Goal: Task Accomplishment & Management: Use online tool/utility

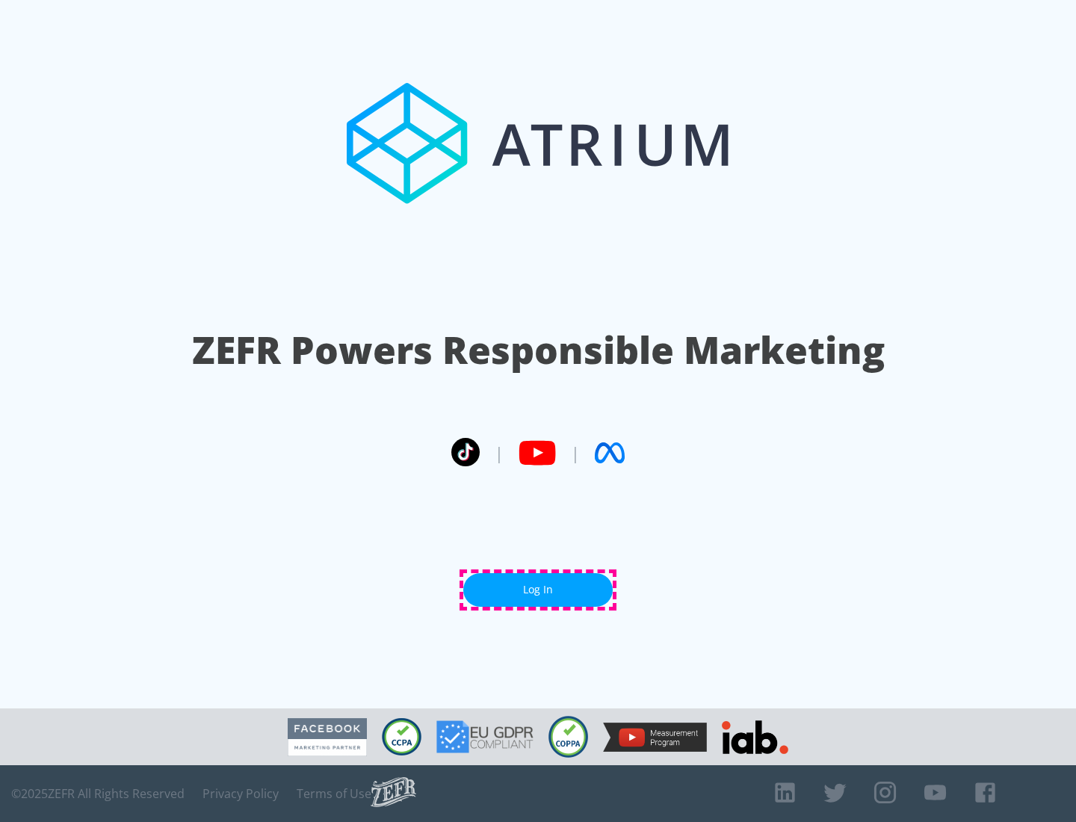
click at [538, 590] on link "Log In" at bounding box center [537, 590] width 149 height 34
